Goal: Transaction & Acquisition: Purchase product/service

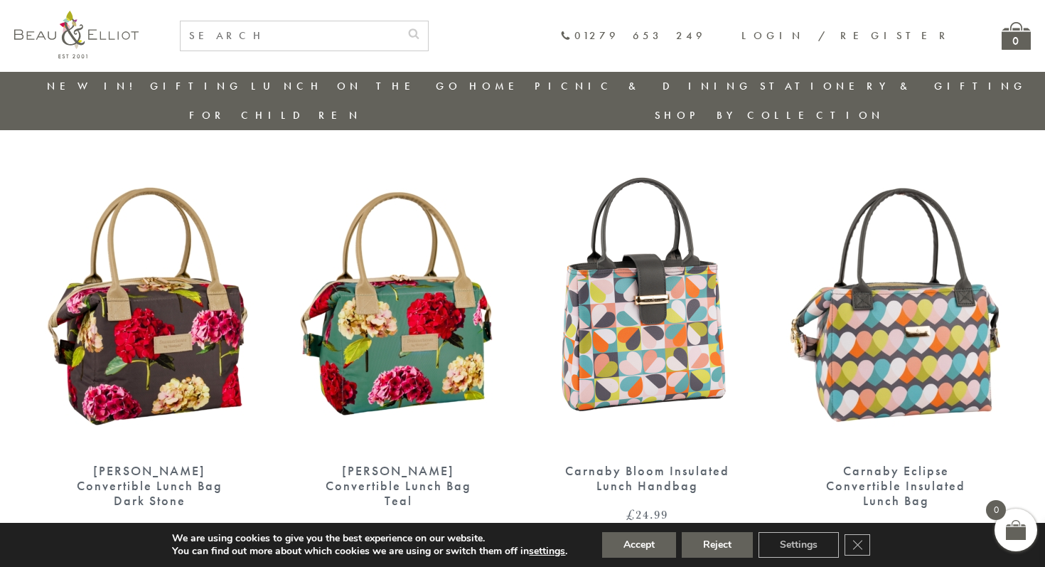
scroll to position [494, 0]
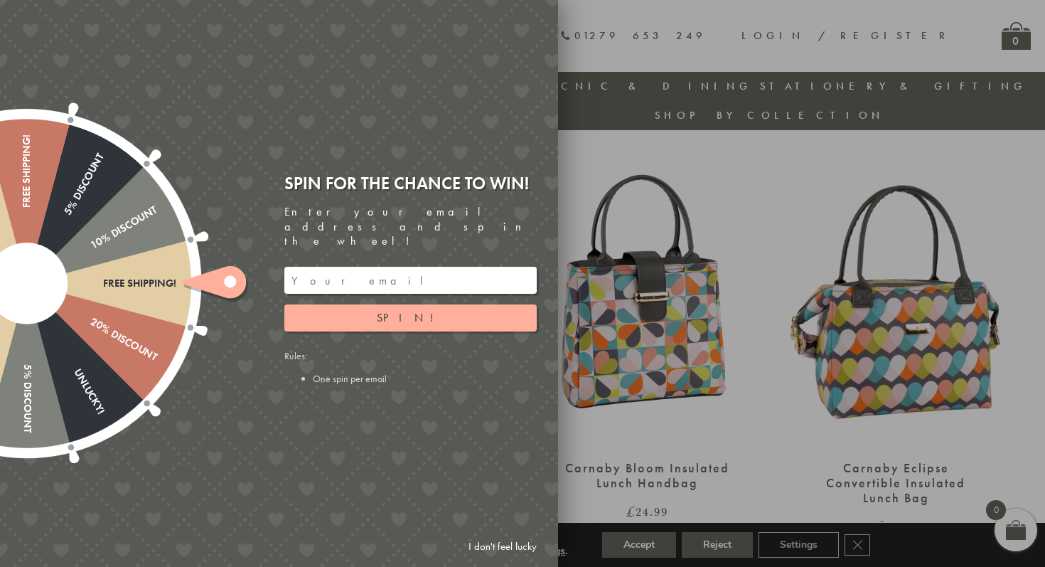
click at [504, 543] on link "I don't feel lucky" at bounding box center [502, 546] width 82 height 26
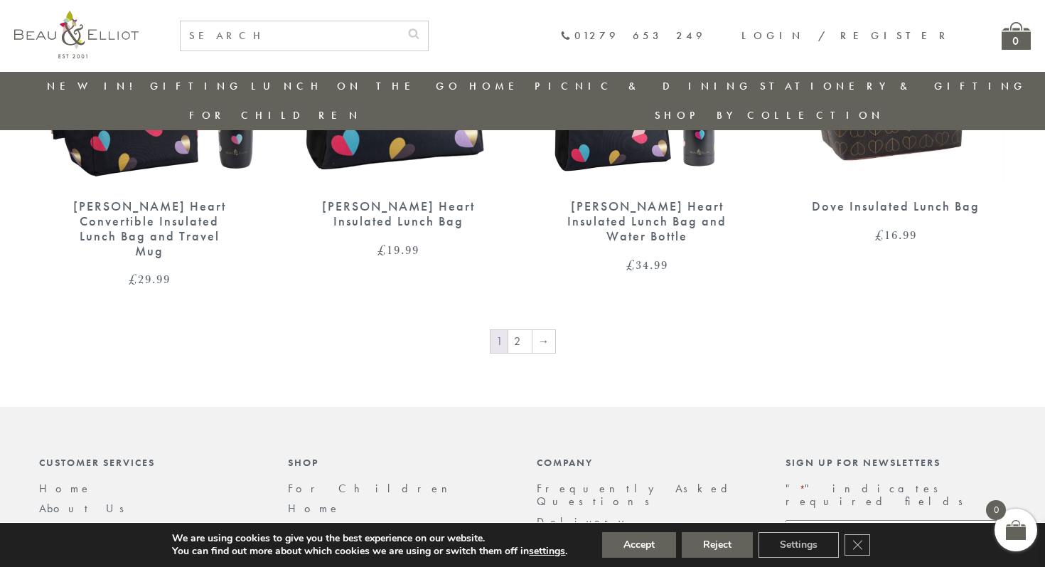
scroll to position [2608, 0]
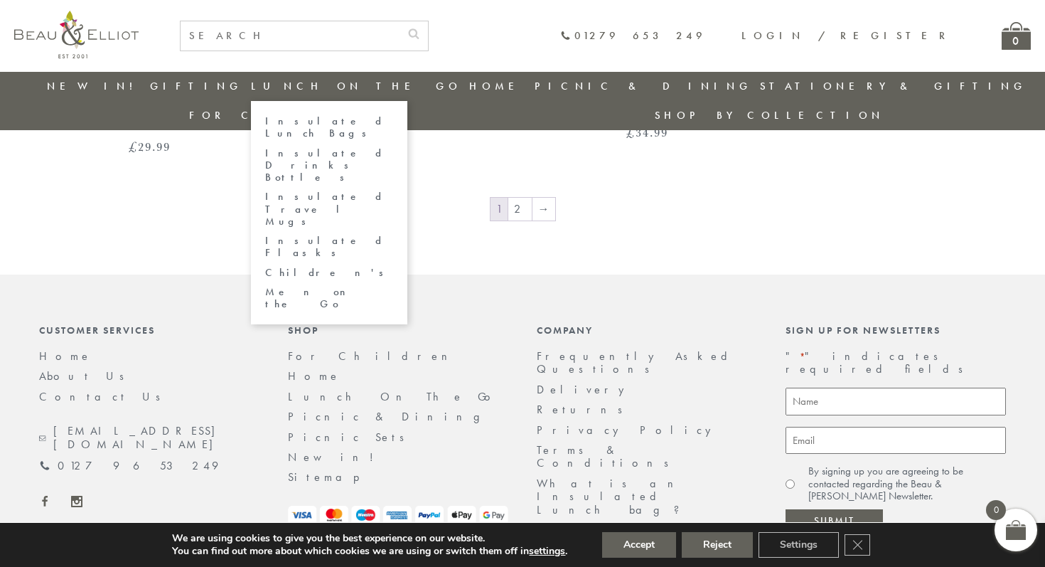
click at [309, 120] on link "Insulated Lunch Bags" at bounding box center [329, 127] width 128 height 25
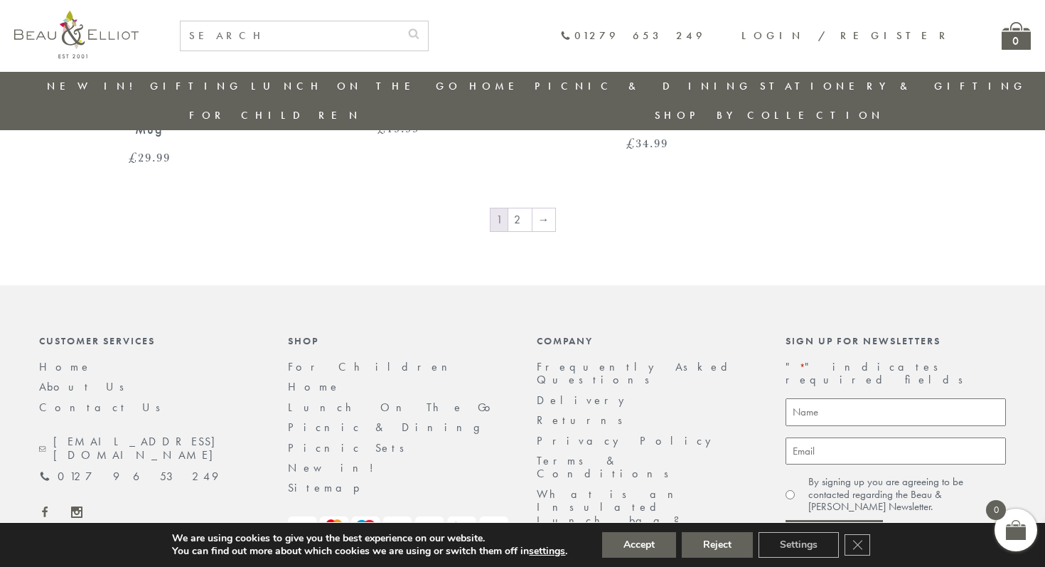
scroll to position [2608, 0]
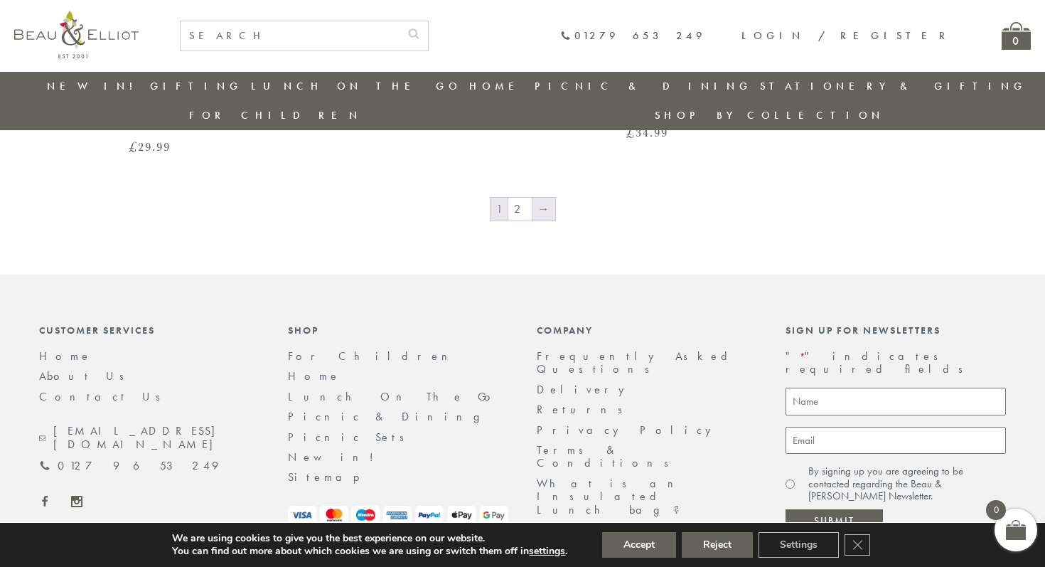
click at [545, 198] on link "→" at bounding box center [544, 209] width 23 height 23
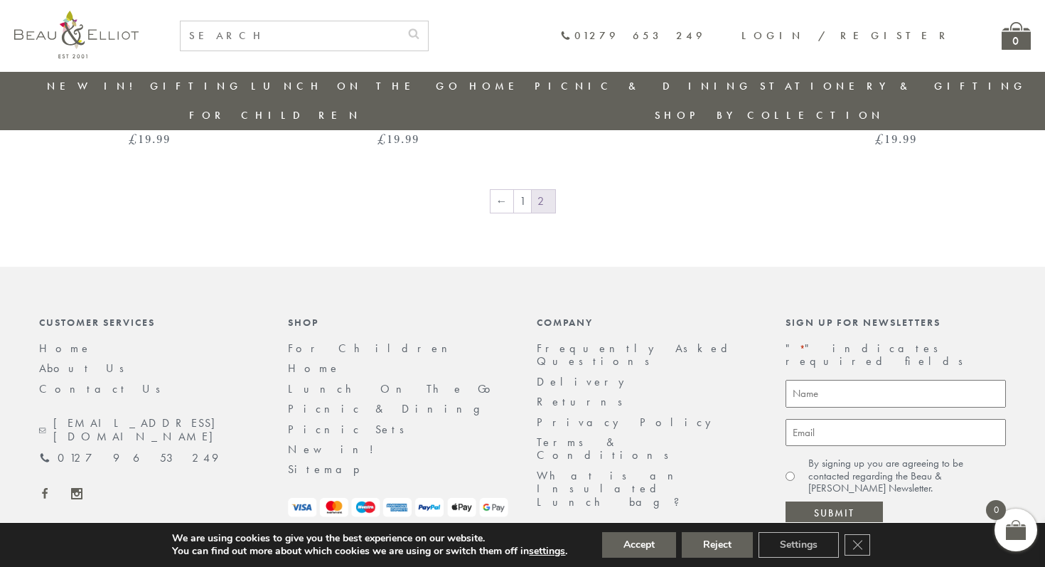
scroll to position [1312, 0]
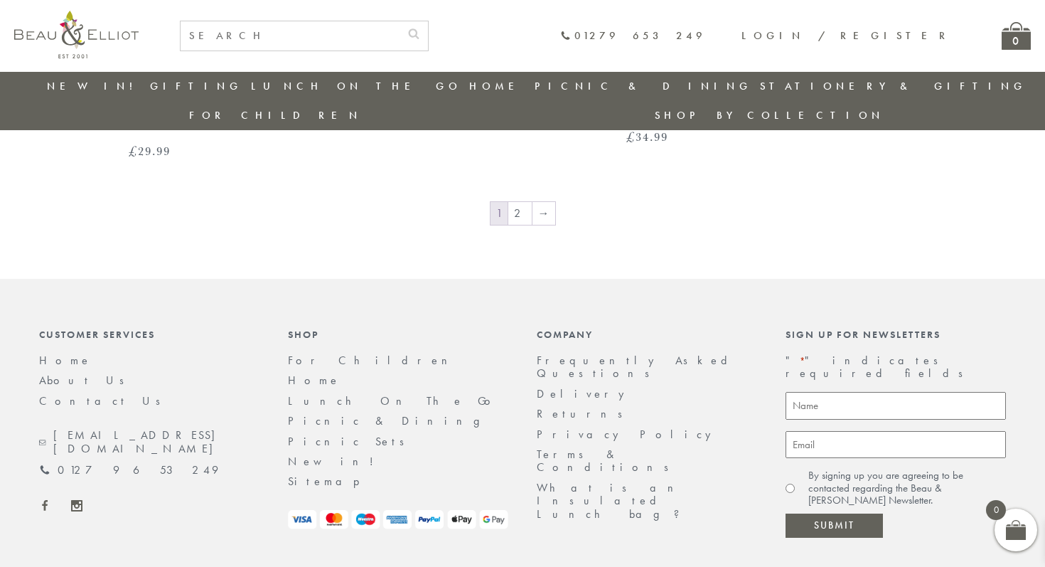
scroll to position [2602, 0]
